Goal: Book appointment/travel/reservation

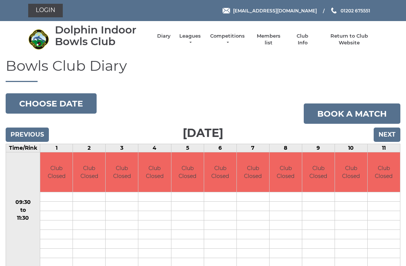
click at [394, 132] on input "Next" at bounding box center [386, 134] width 27 height 14
click at [394, 134] on input "Next" at bounding box center [386, 134] width 27 height 14
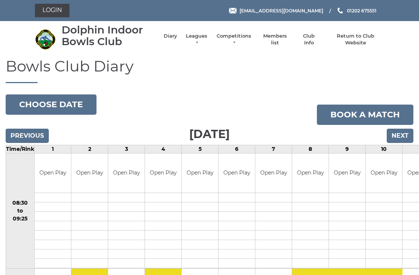
click at [407, 132] on input "Next" at bounding box center [400, 135] width 27 height 14
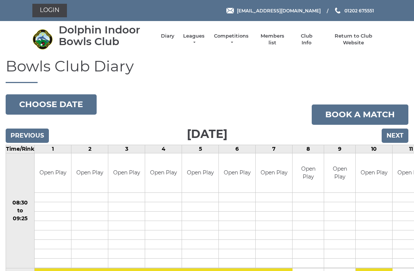
click at [402, 130] on input "Next" at bounding box center [394, 135] width 27 height 14
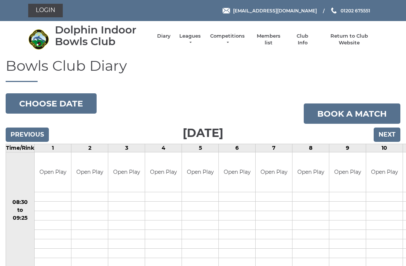
click at [393, 132] on input "Next" at bounding box center [386, 134] width 27 height 14
click at [393, 134] on input "Next" at bounding box center [386, 134] width 27 height 14
